Goal: Task Accomplishment & Management: Manage account settings

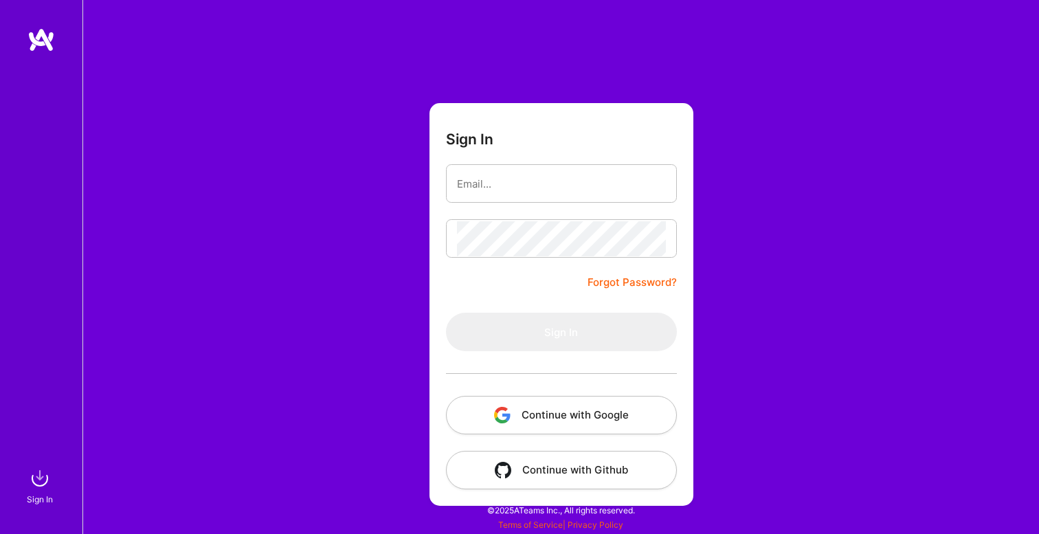
click at [539, 388] on div at bounding box center [561, 373] width 231 height 45
click at [540, 398] on button "Continue with Google" at bounding box center [561, 415] width 231 height 38
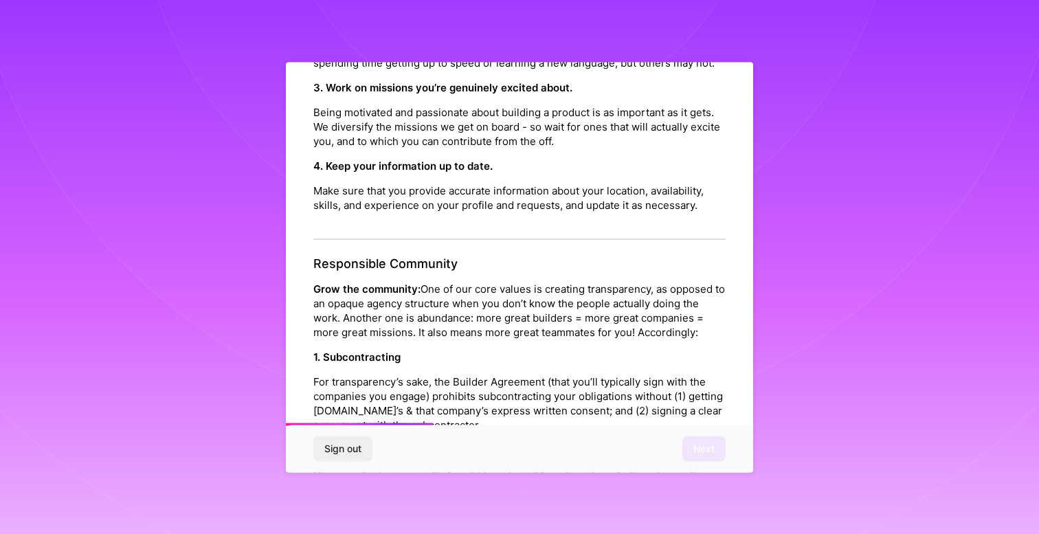
scroll to position [1538, 0]
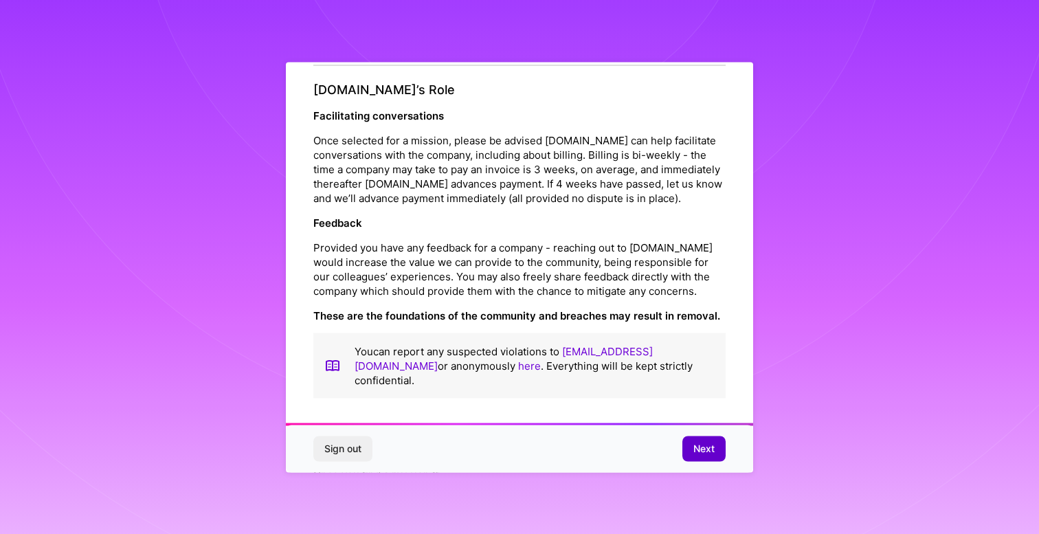
click at [693, 456] on button "Next" at bounding box center [704, 448] width 43 height 25
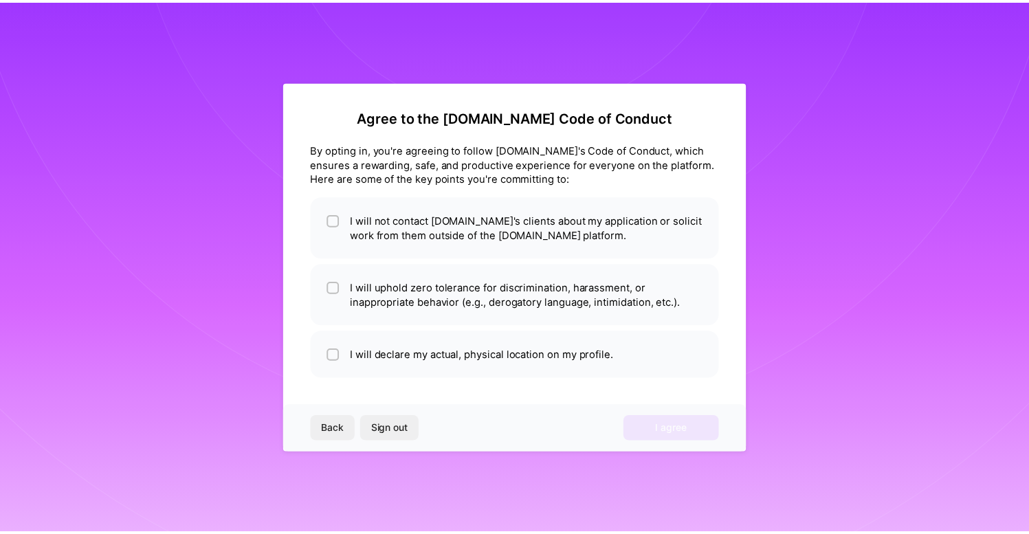
scroll to position [0, 0]
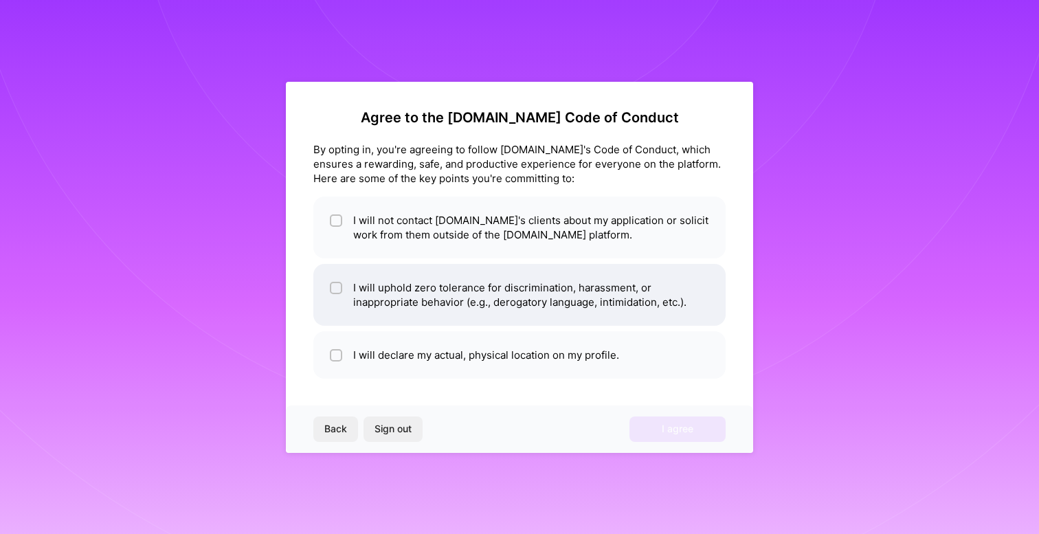
click at [404, 287] on li "I will uphold zero tolerance for discrimination, harassment, or inappropriate b…" at bounding box center [519, 295] width 412 height 62
checkbox input "true"
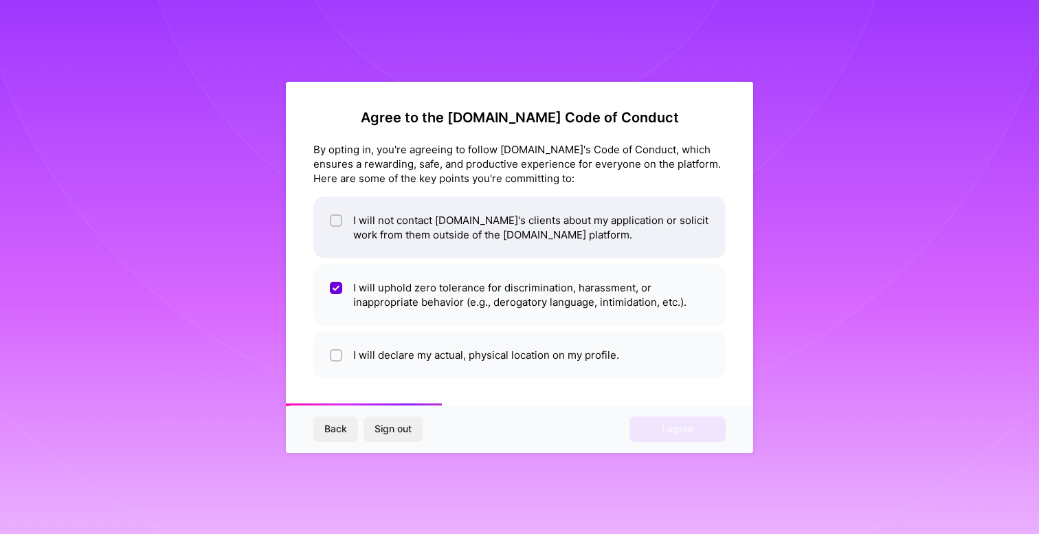
click at [414, 249] on li "I will not contact [DOMAIN_NAME]'s clients about my application or solicit work…" at bounding box center [519, 228] width 412 height 62
checkbox input "true"
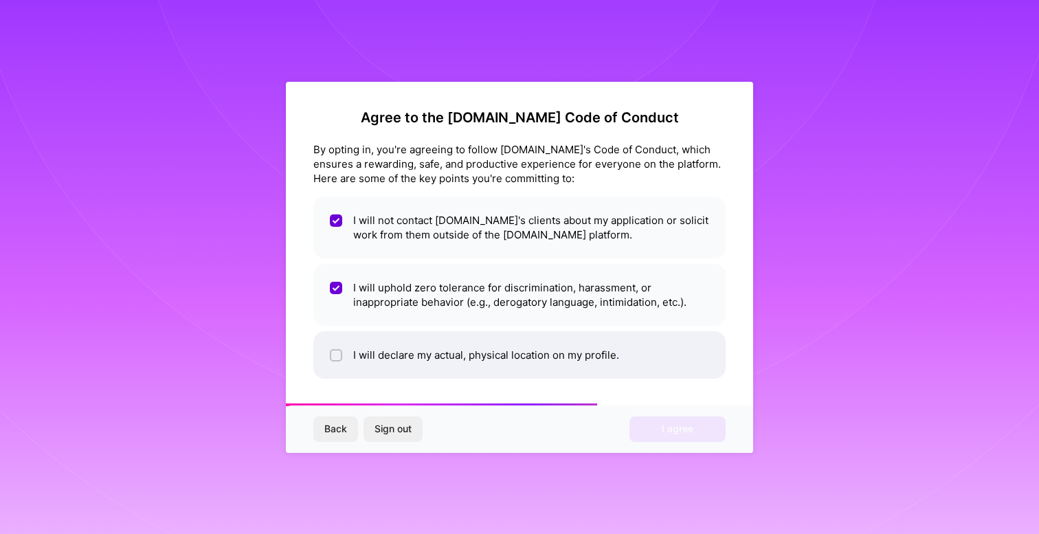
click at [390, 373] on li "I will declare my actual, physical location on my profile." at bounding box center [519, 354] width 412 height 47
checkbox input "true"
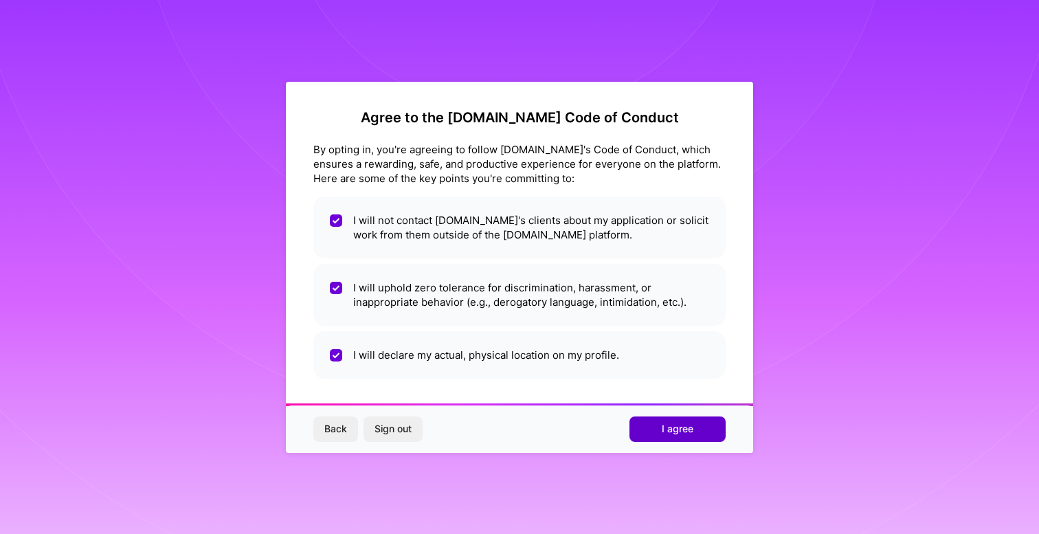
click at [698, 432] on button "I agree" at bounding box center [678, 429] width 96 height 25
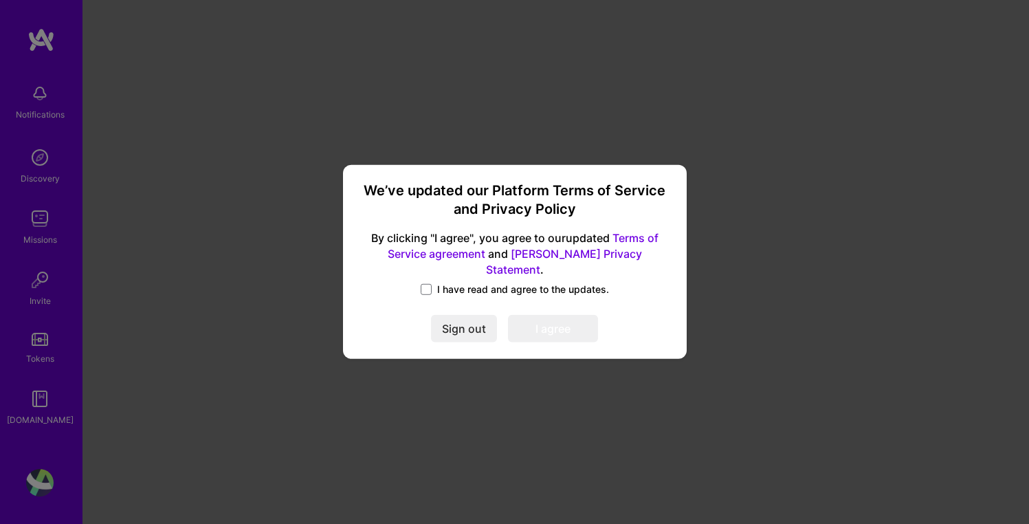
click at [447, 283] on span "I have read and agree to the updates." at bounding box center [523, 290] width 172 height 14
click at [0, 0] on input "I have read and agree to the updates." at bounding box center [0, 0] width 0 height 0
click at [540, 307] on div "We’ve updated our Platform Terms of Service and Privacy Policy By clicking "I a…" at bounding box center [515, 262] width 333 height 184
click at [540, 316] on button "I agree" at bounding box center [553, 329] width 90 height 27
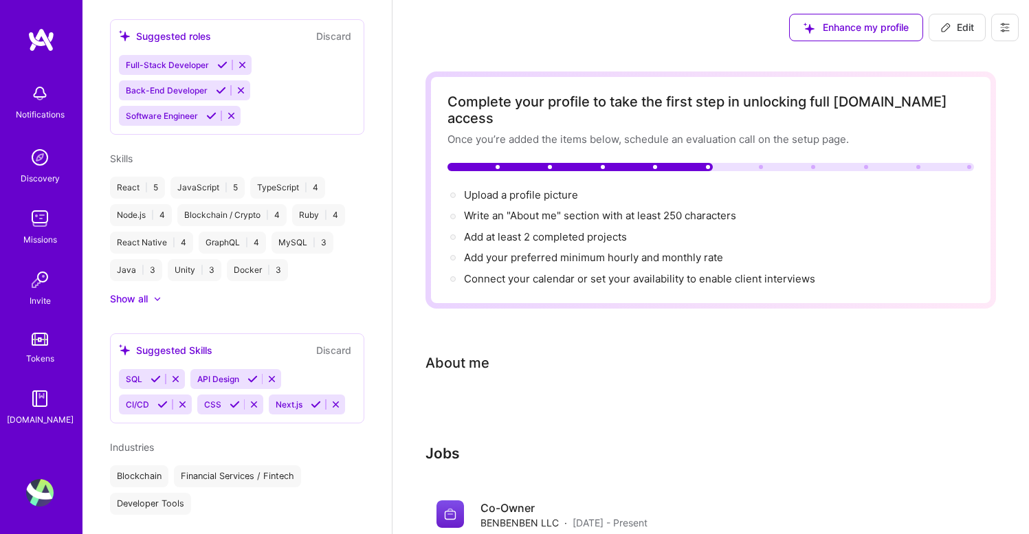
scroll to position [419, 0]
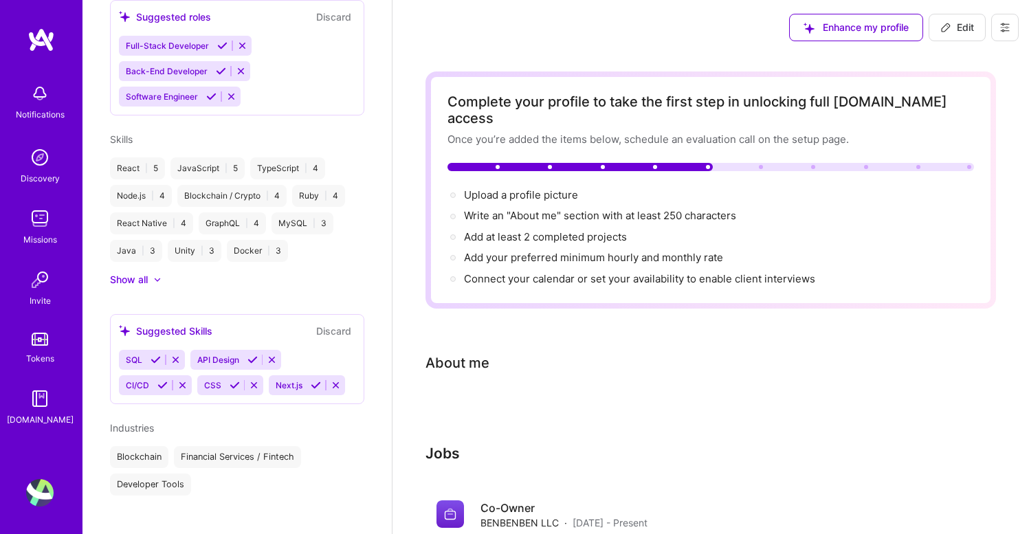
click at [39, 165] on img at bounding box center [39, 157] width 27 height 27
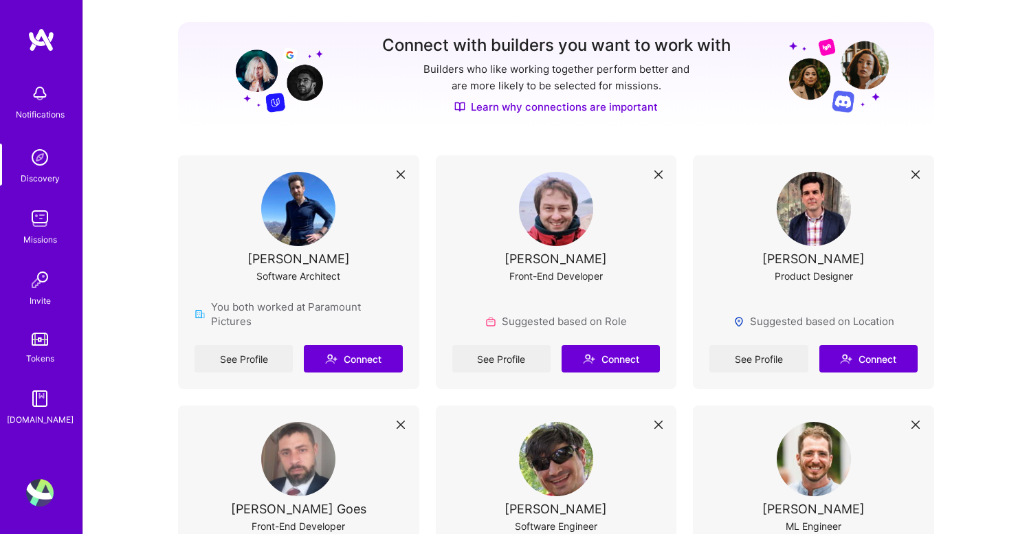
scroll to position [164, 0]
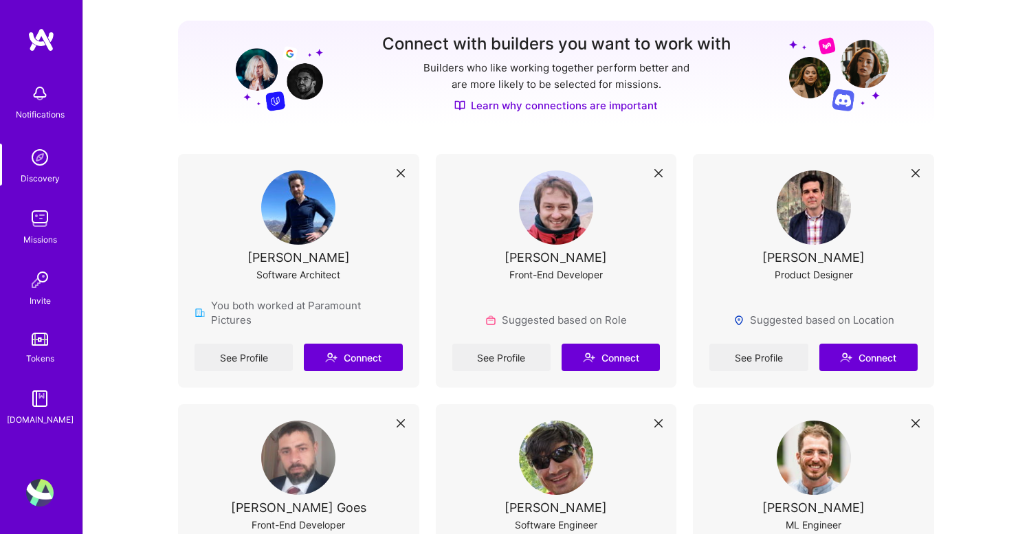
click at [575, 223] on img at bounding box center [556, 207] width 74 height 74
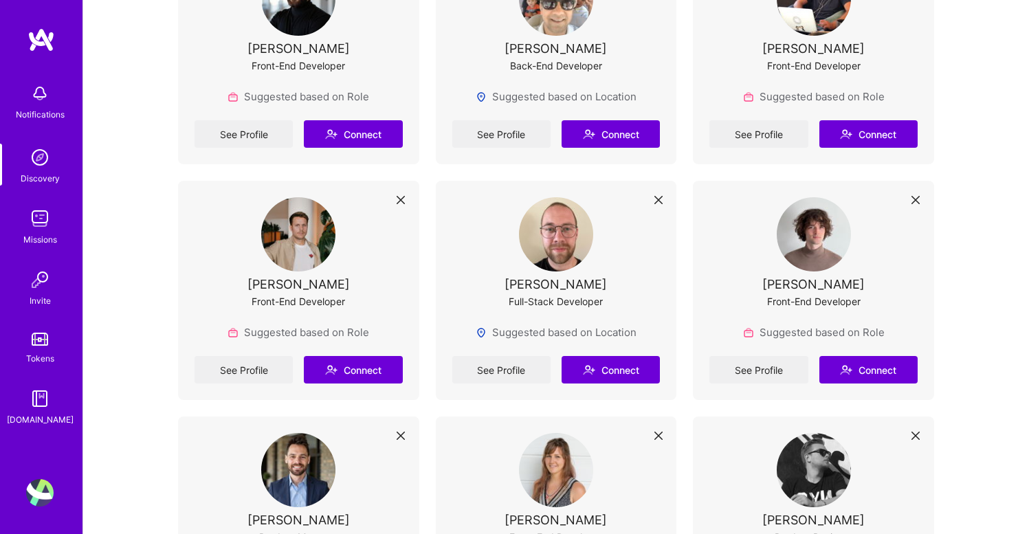
scroll to position [980, 0]
